Goal: Task Accomplishment & Management: Use online tool/utility

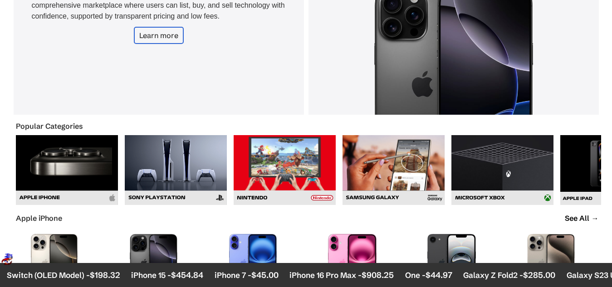
scroll to position [325, 0]
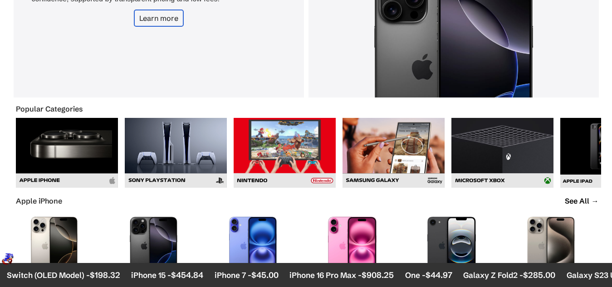
click at [103, 174] on img at bounding box center [67, 153] width 102 height 70
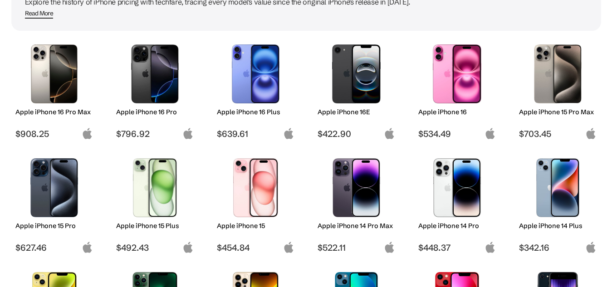
click at [345, 201] on img at bounding box center [357, 187] width 64 height 59
click at [340, 247] on span "$522.11" at bounding box center [357, 247] width 78 height 11
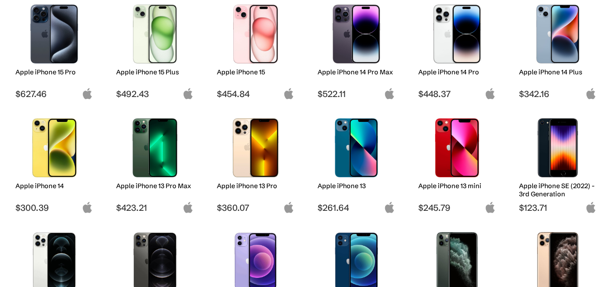
scroll to position [266, 0]
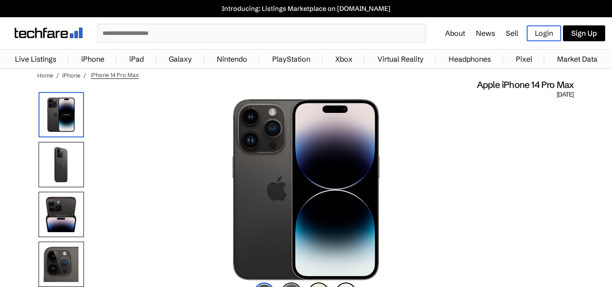
click at [340, 247] on img at bounding box center [306, 190] width 148 height 182
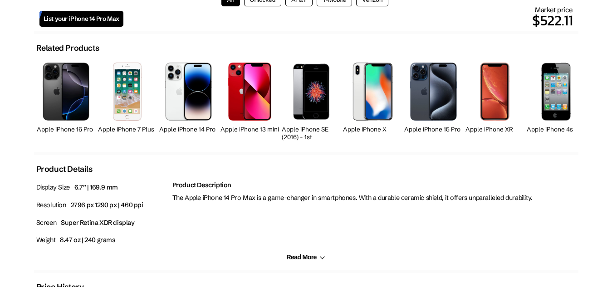
scroll to position [364, 0]
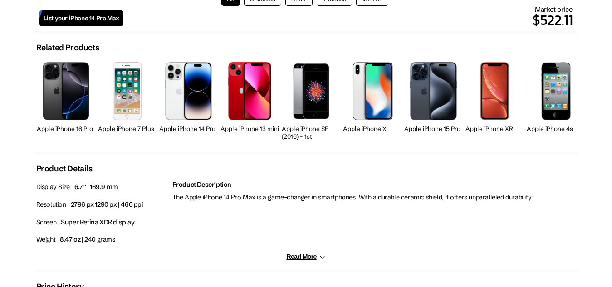
click at [116, 20] on span "List your iPhone 14 Pro Max" at bounding box center [82, 19] width 76 height 8
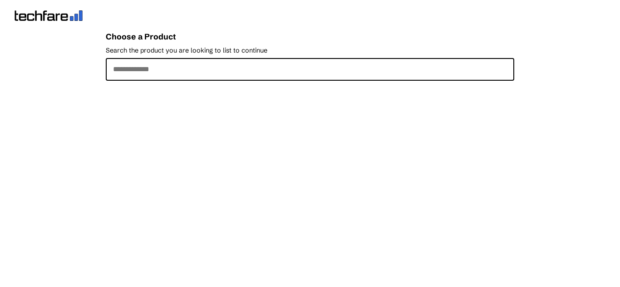
click at [188, 63] on input "Search the product you are looking to list to continue" at bounding box center [310, 69] width 409 height 23
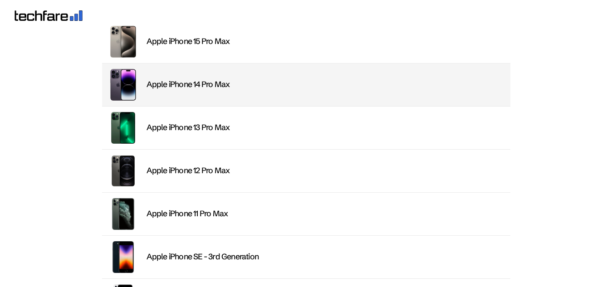
scroll to position [1743, 0]
type input "*****"
click at [224, 96] on li "Apple iPhone 14 Pro Max" at bounding box center [306, 84] width 409 height 43
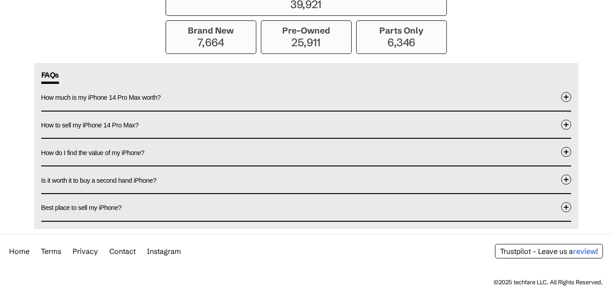
scroll to position [825, 0]
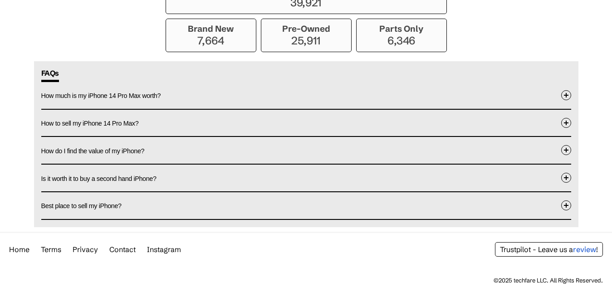
click at [150, 92] on span "How much is my iPhone 14 Pro Max worth?" at bounding box center [101, 95] width 120 height 7
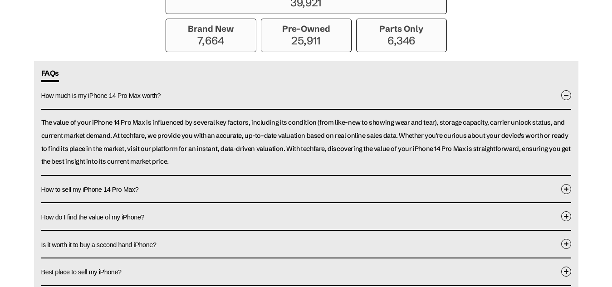
click at [173, 149] on p "The value of your iPhone 14 Pro Max is influenced by several key factors, inclu…" at bounding box center [306, 142] width 530 height 52
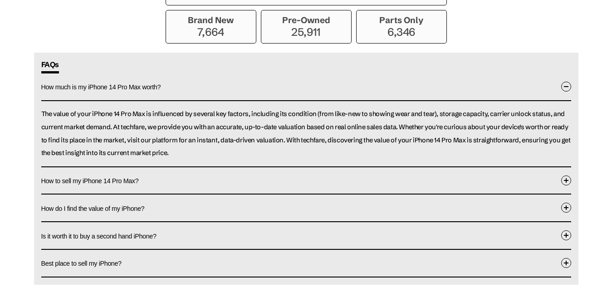
scroll to position [834, 0]
click at [163, 183] on button "How to sell my iPhone 14 Pro Max?" at bounding box center [306, 180] width 530 height 27
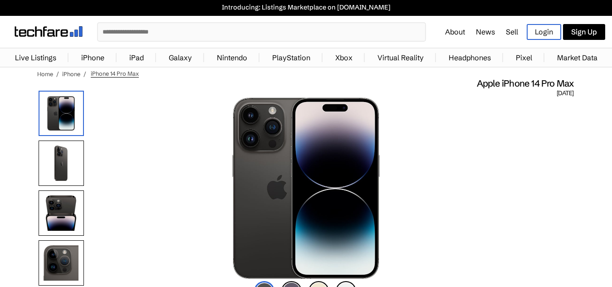
scroll to position [0, 0]
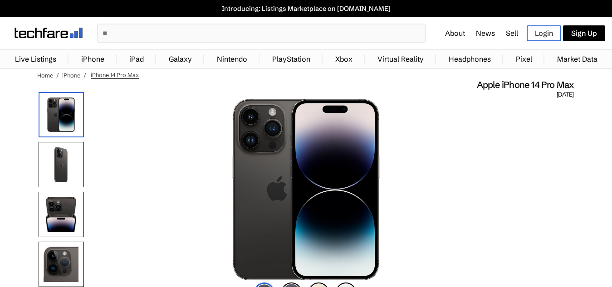
click at [510, 30] on link "Sell" at bounding box center [512, 33] width 12 height 9
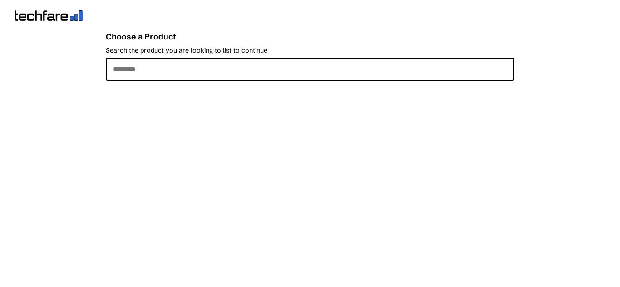
click at [332, 63] on input "Search the product you are looking to list to continue" at bounding box center [310, 69] width 409 height 23
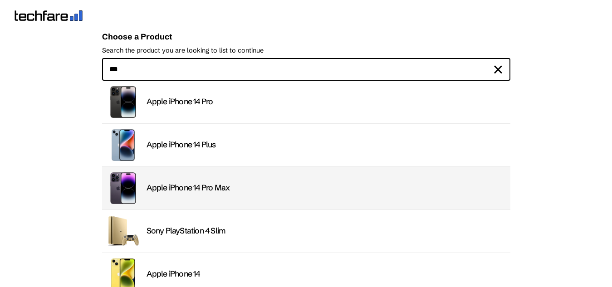
type input "**"
click at [299, 184] on div "Apple iPhone 14 Pro Max" at bounding box center [326, 188] width 359 height 10
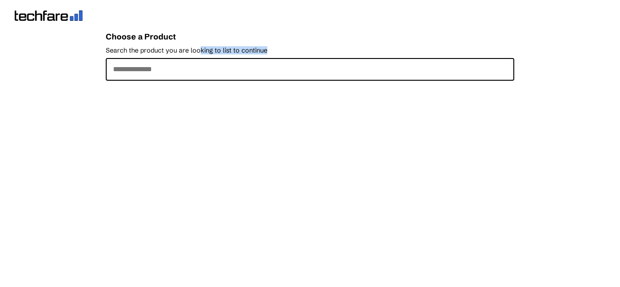
drag, startPoint x: 198, startPoint y: 53, endPoint x: 199, endPoint y: 62, distance: 9.1
click at [199, 62] on main "Choose a Product Search the product you are looking to list to continue ×" at bounding box center [310, 93] width 409 height 133
click at [199, 62] on input "Search the product you are looking to list to continue" at bounding box center [310, 69] width 409 height 23
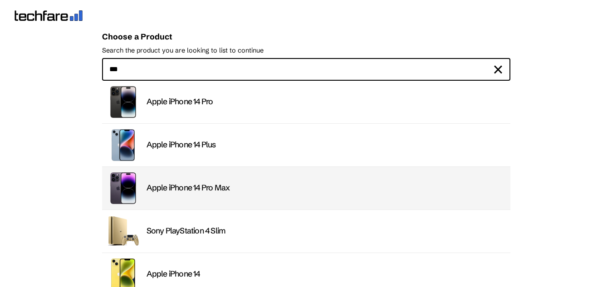
type input "**"
click at [228, 182] on li "Apple iPhone 14 Pro Max" at bounding box center [306, 188] width 409 height 43
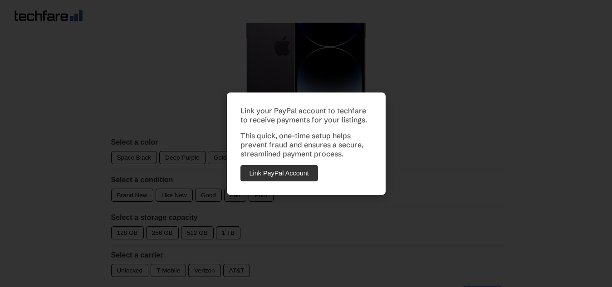
scroll to position [84, 0]
click at [322, 206] on div "Link your PayPal account to techfare to receive payments for your listings. Thi…" at bounding box center [306, 143] width 612 height 287
drag, startPoint x: 356, startPoint y: 63, endPoint x: 288, endPoint y: 121, distance: 89.5
click at [288, 121] on div "Link your PayPal account to techfare to receive payments for your listings. Thi…" at bounding box center [306, 143] width 612 height 287
click at [258, 133] on p "This quick, one-time setup helps prevent fraud and ensures a secure, streamline…" at bounding box center [307, 144] width 132 height 27
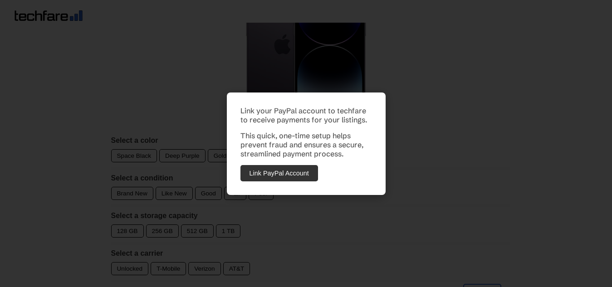
click at [169, 145] on div "Link your PayPal account to techfare to receive payments for your listings. Thi…" at bounding box center [306, 143] width 612 height 287
drag, startPoint x: 150, startPoint y: 160, endPoint x: 177, endPoint y: 203, distance: 51.2
click at [177, 203] on div "Link your PayPal account to techfare to receive payments for your listings. Thi…" at bounding box center [306, 143] width 612 height 287
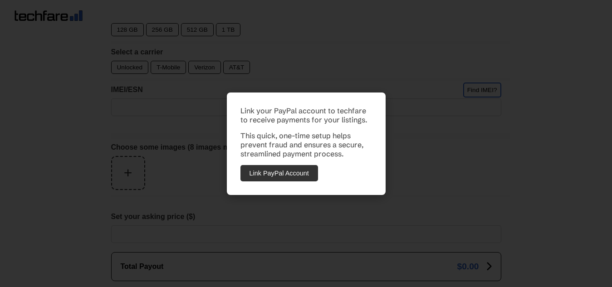
scroll to position [289, 0]
click at [278, 167] on button "Link PayPal Account" at bounding box center [280, 173] width 78 height 16
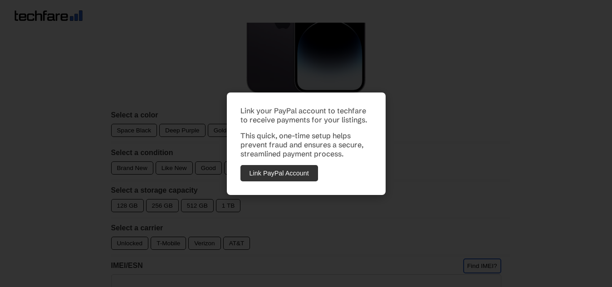
scroll to position [110, 0]
